Goal: Use online tool/utility: Utilize a website feature to perform a specific function

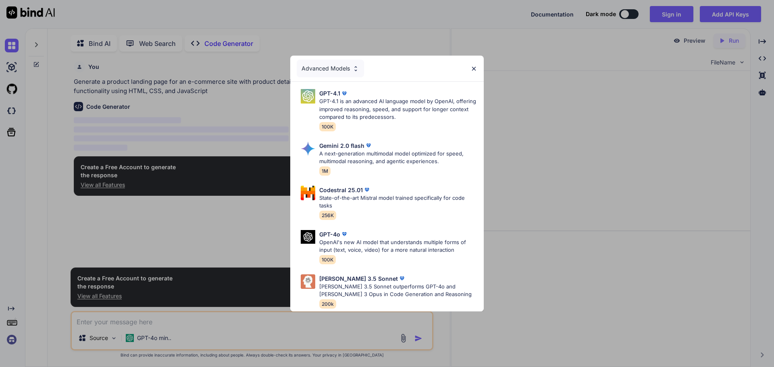
scroll to position [3, 0]
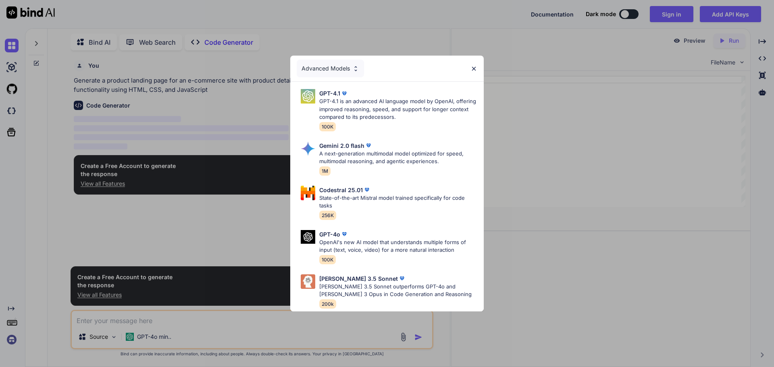
click at [473, 65] on img at bounding box center [473, 68] width 7 height 7
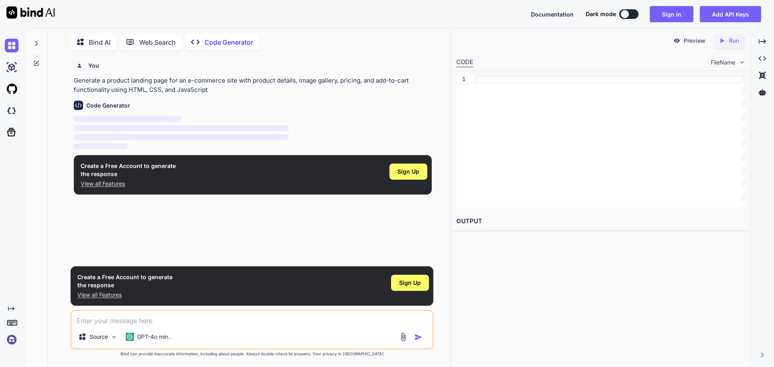
click at [94, 40] on p "Bind AI" at bounding box center [100, 42] width 22 height 10
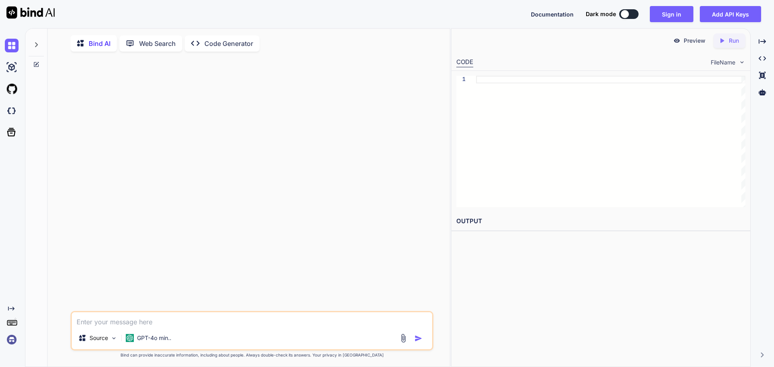
click at [157, 39] on p "Web Search" at bounding box center [157, 44] width 37 height 10
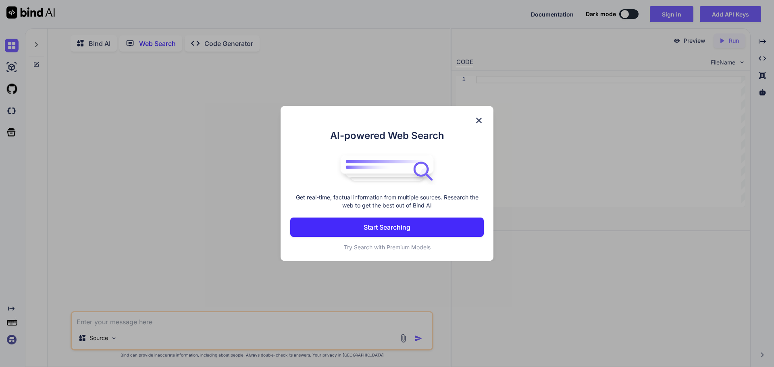
scroll to position [3, 0]
type textarea "x"
click at [478, 120] on img at bounding box center [479, 121] width 10 height 10
